Goal: Check status

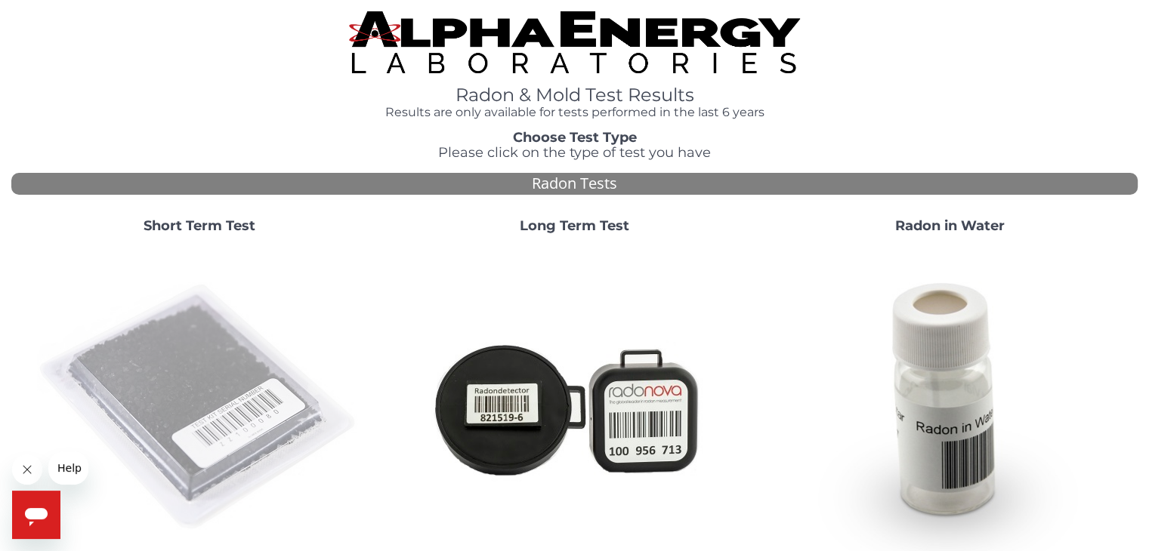
click at [174, 357] on img at bounding box center [199, 407] width 325 height 325
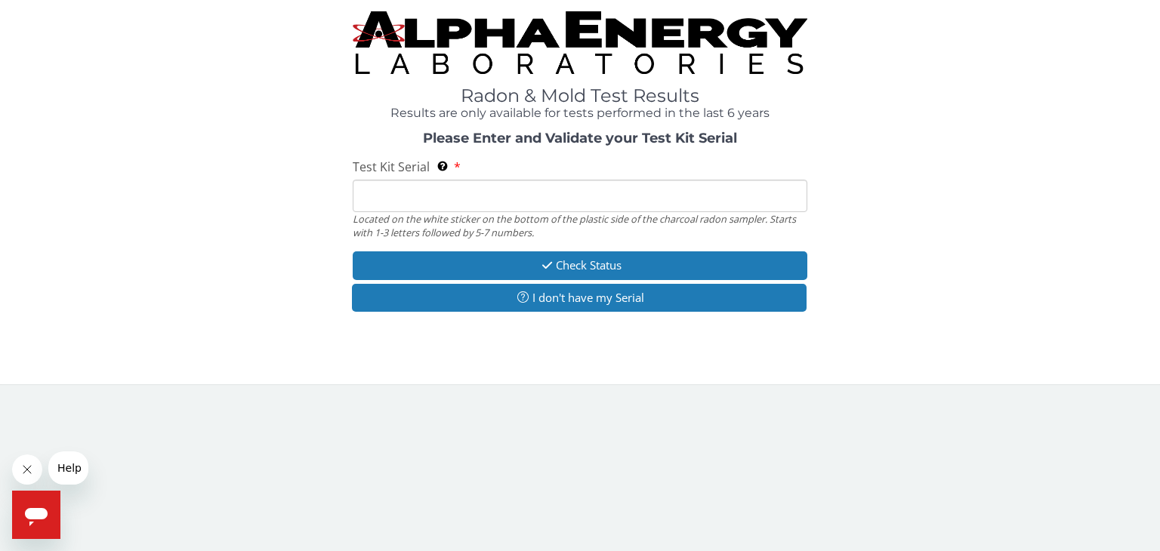
click at [378, 198] on input "Test Kit Serial Located on the white sticker on the bottom of the plastic side …" at bounding box center [580, 196] width 455 height 32
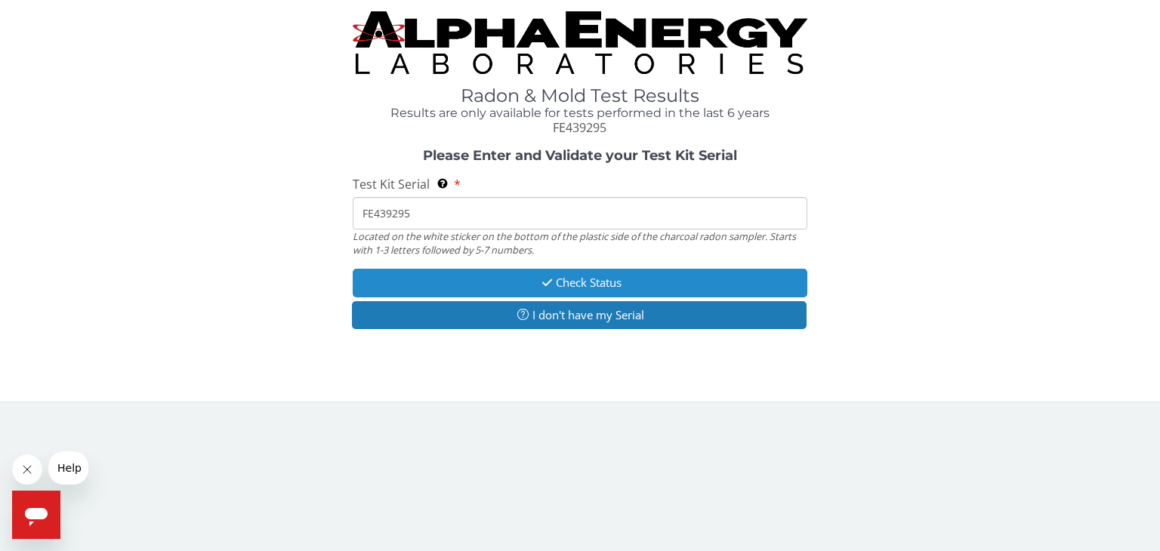
type input "FE439295"
click at [583, 286] on button "Check Status" at bounding box center [580, 283] width 455 height 28
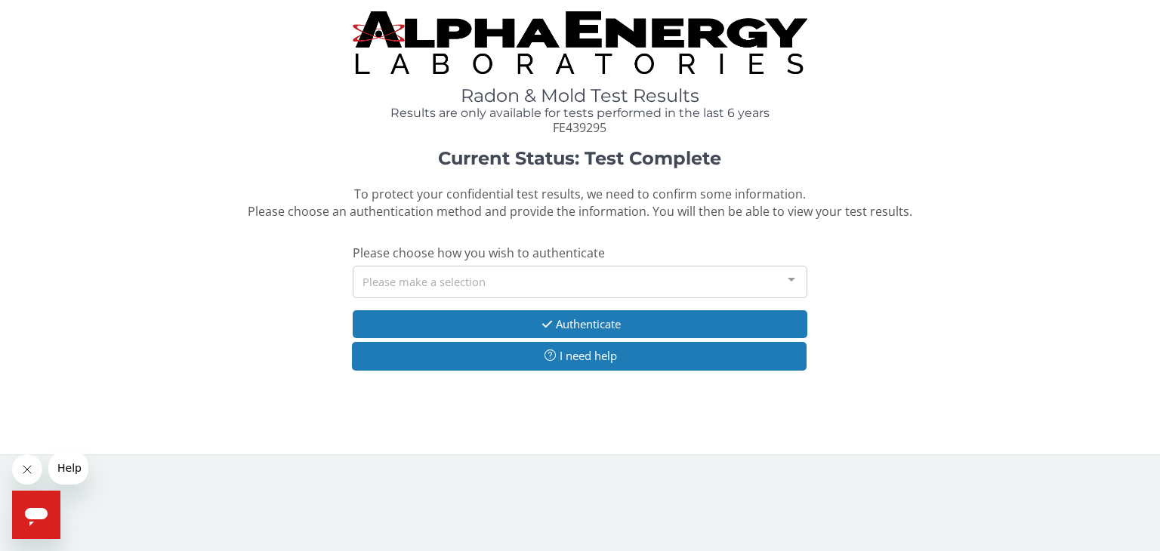
click at [526, 275] on div "Please make a selection" at bounding box center [580, 282] width 455 height 32
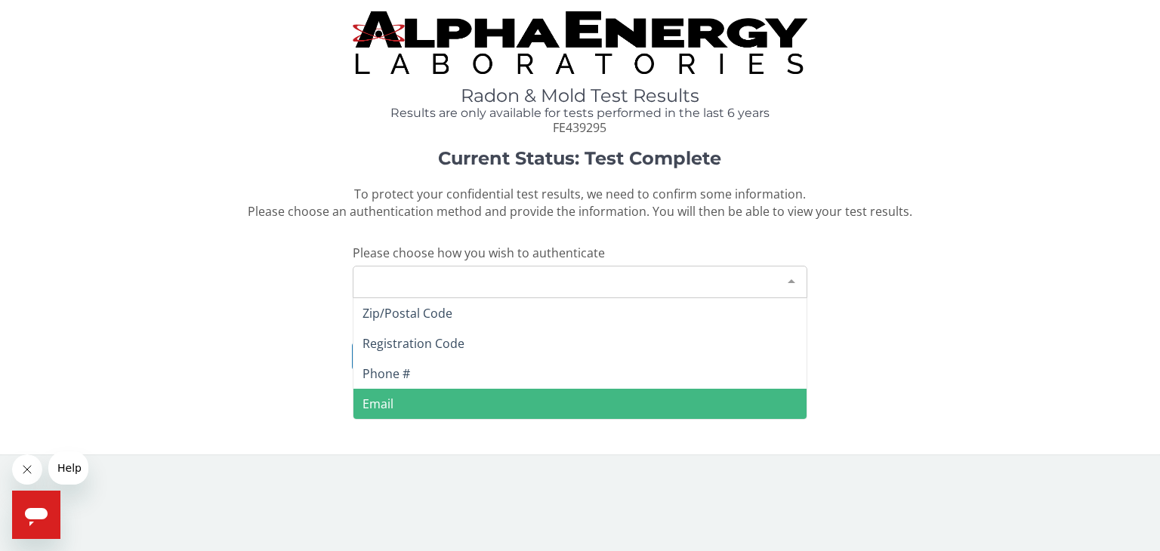
click at [382, 400] on span "Email" at bounding box center [378, 404] width 31 height 17
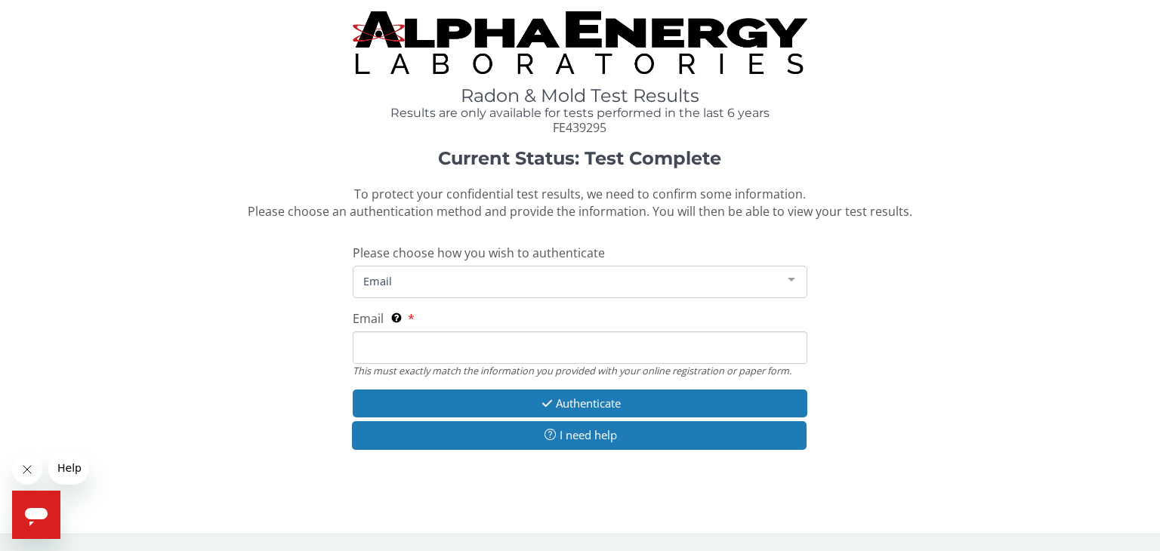
click at [507, 347] on input "Email This must exactly match the information you provided with your online reg…" at bounding box center [580, 348] width 455 height 32
type input "[EMAIL_ADDRESS][DOMAIN_NAME]"
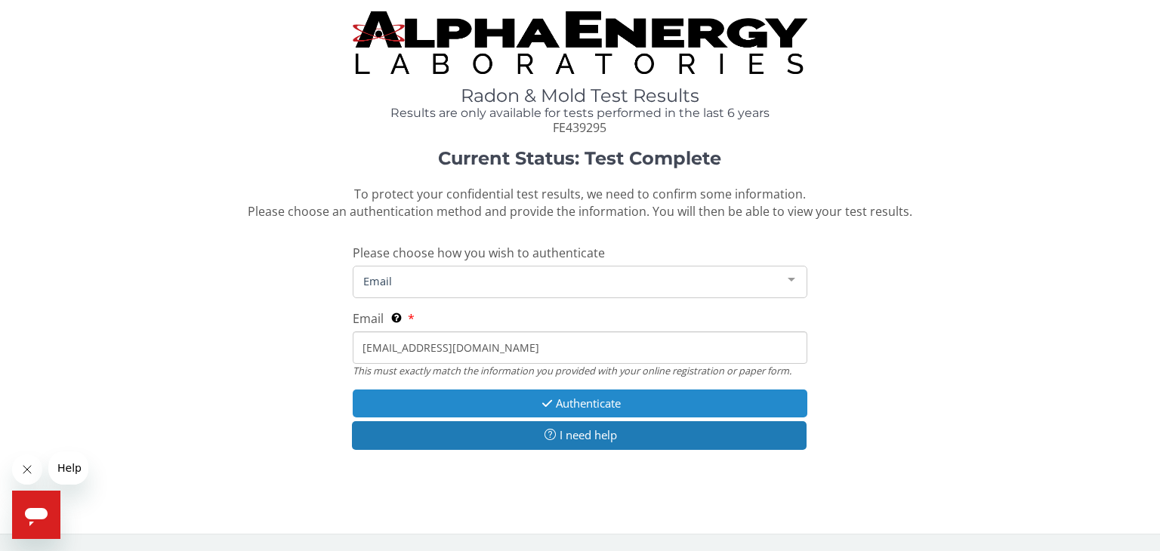
click at [618, 407] on button "Authenticate" at bounding box center [580, 404] width 455 height 28
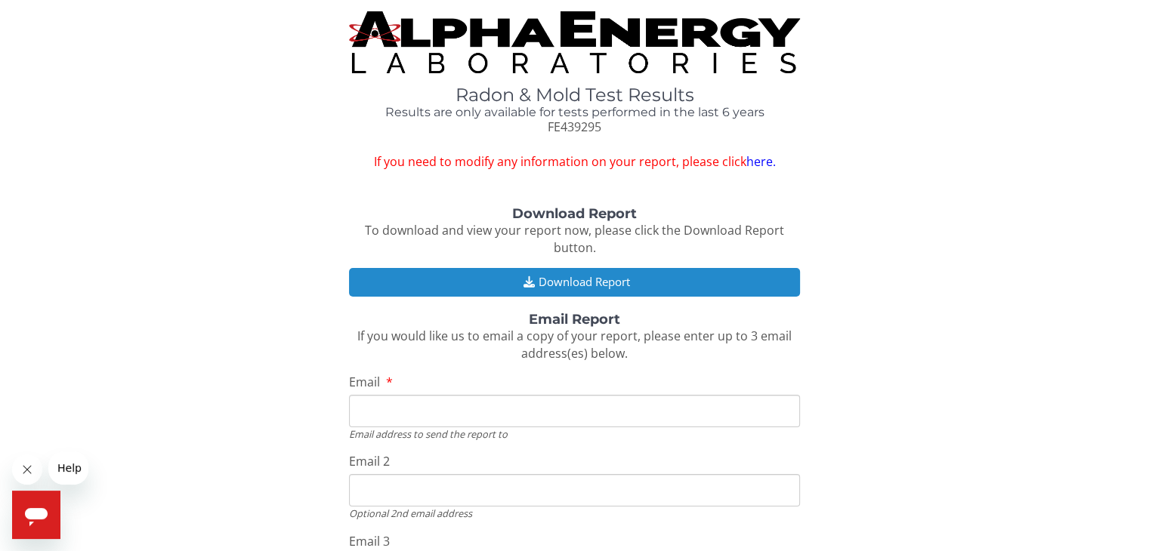
click at [586, 285] on button "Download Report" at bounding box center [574, 282] width 450 height 28
